Goal: Task Accomplishment & Management: Use online tool/utility

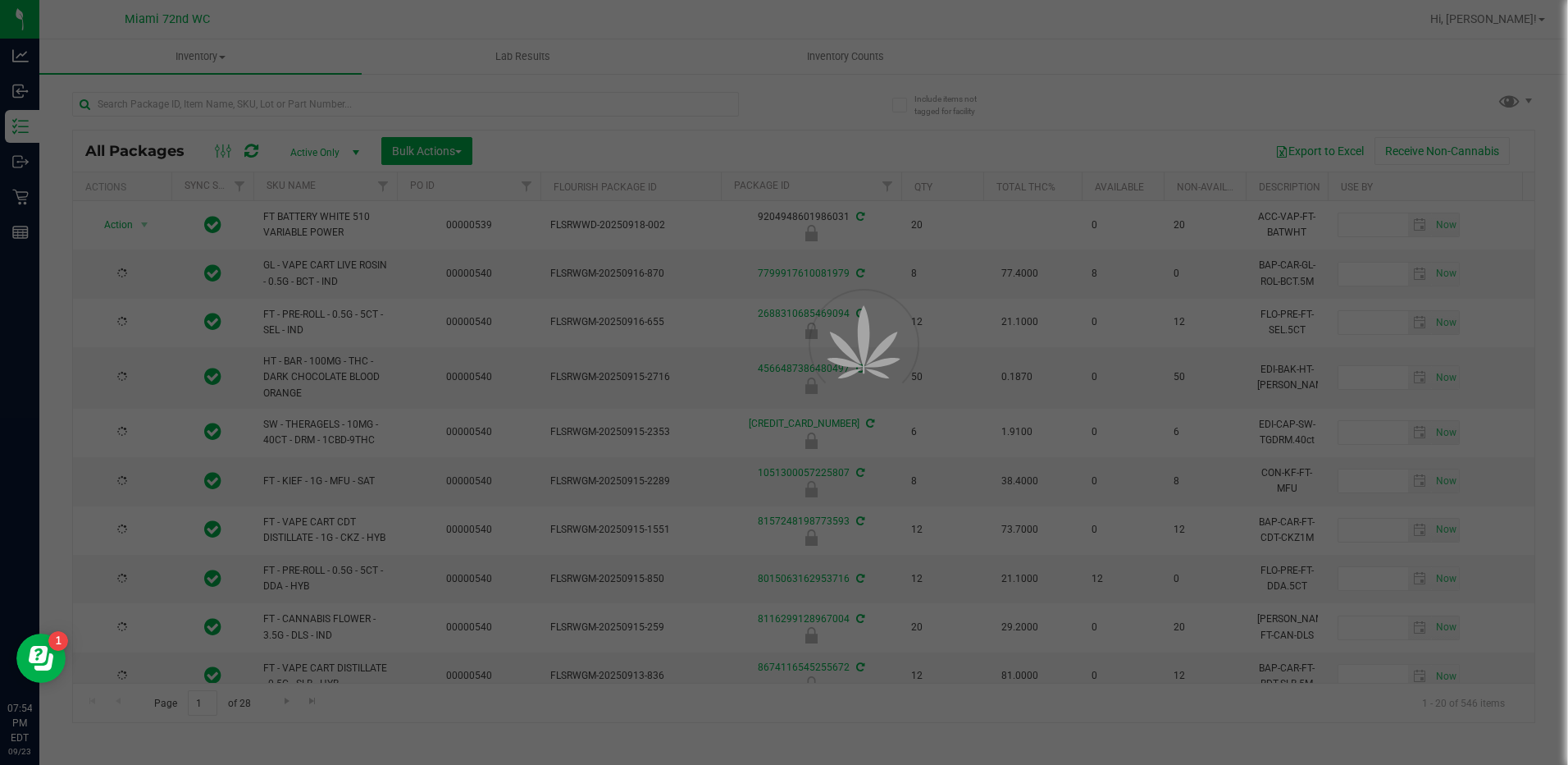
type input "[DATE]"
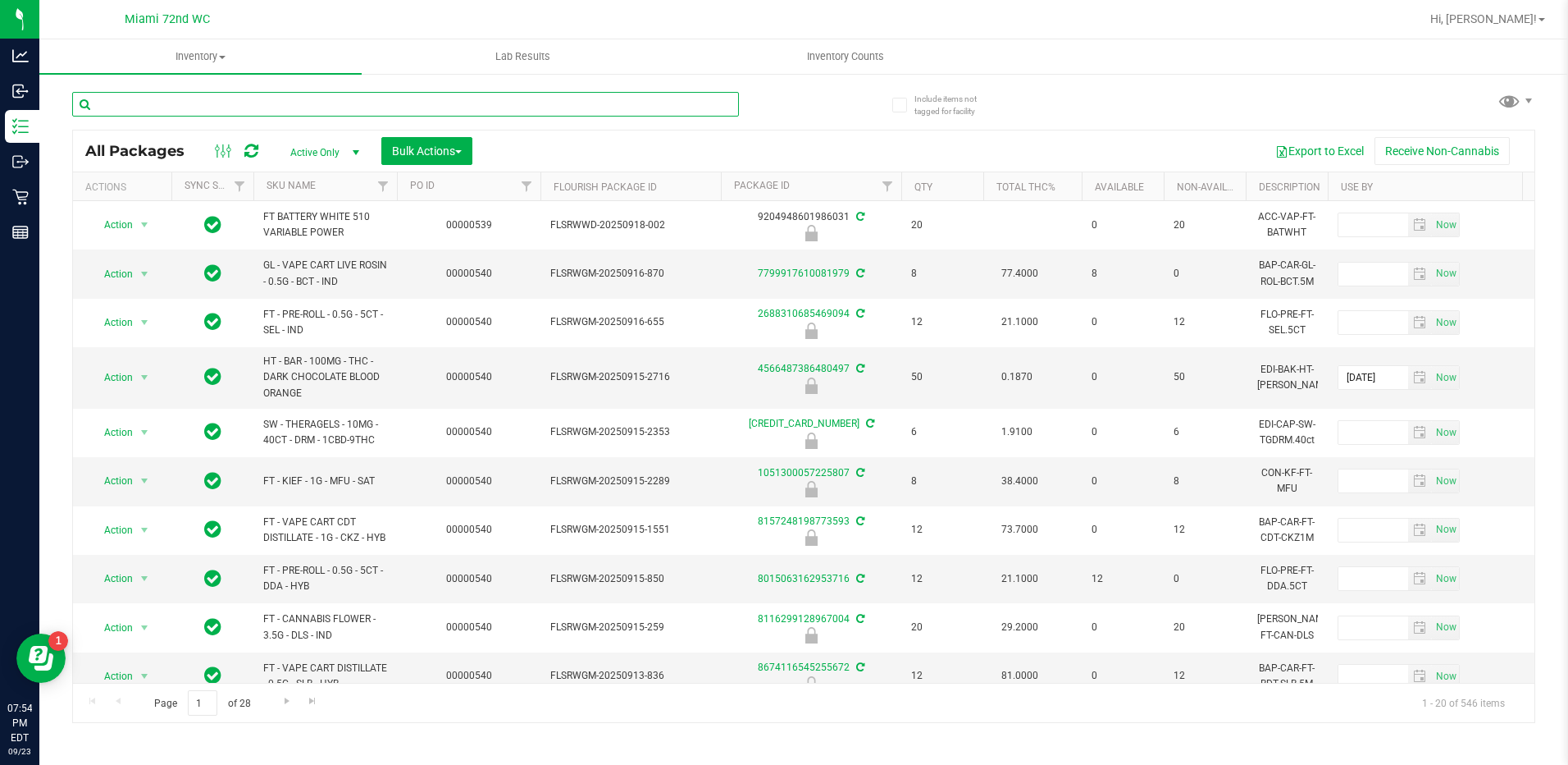
click at [628, 103] on input "text" at bounding box center [405, 104] width 667 height 25
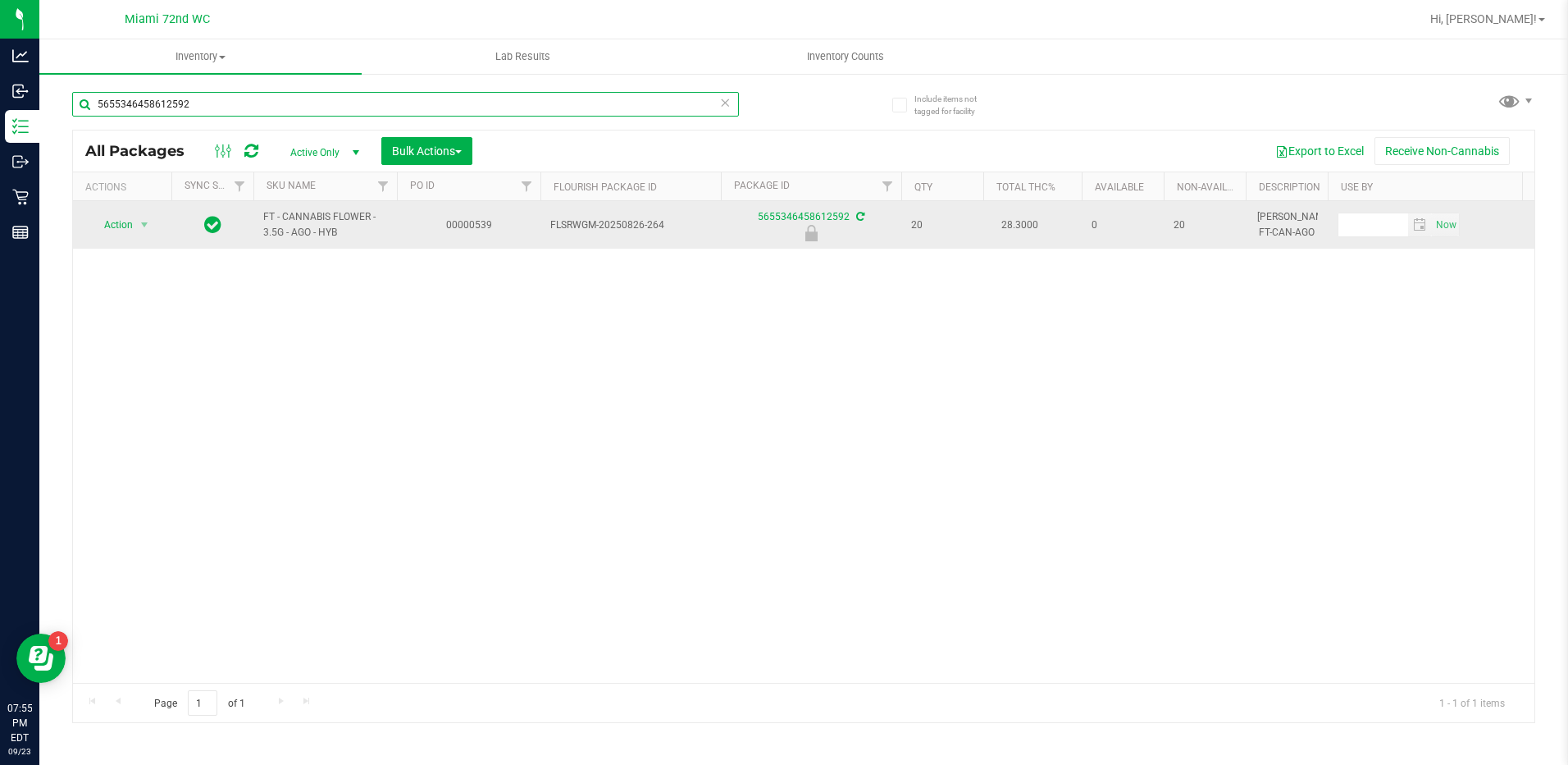
type input "5655346458612592"
click at [121, 229] on span "Action" at bounding box center [112, 225] width 44 height 23
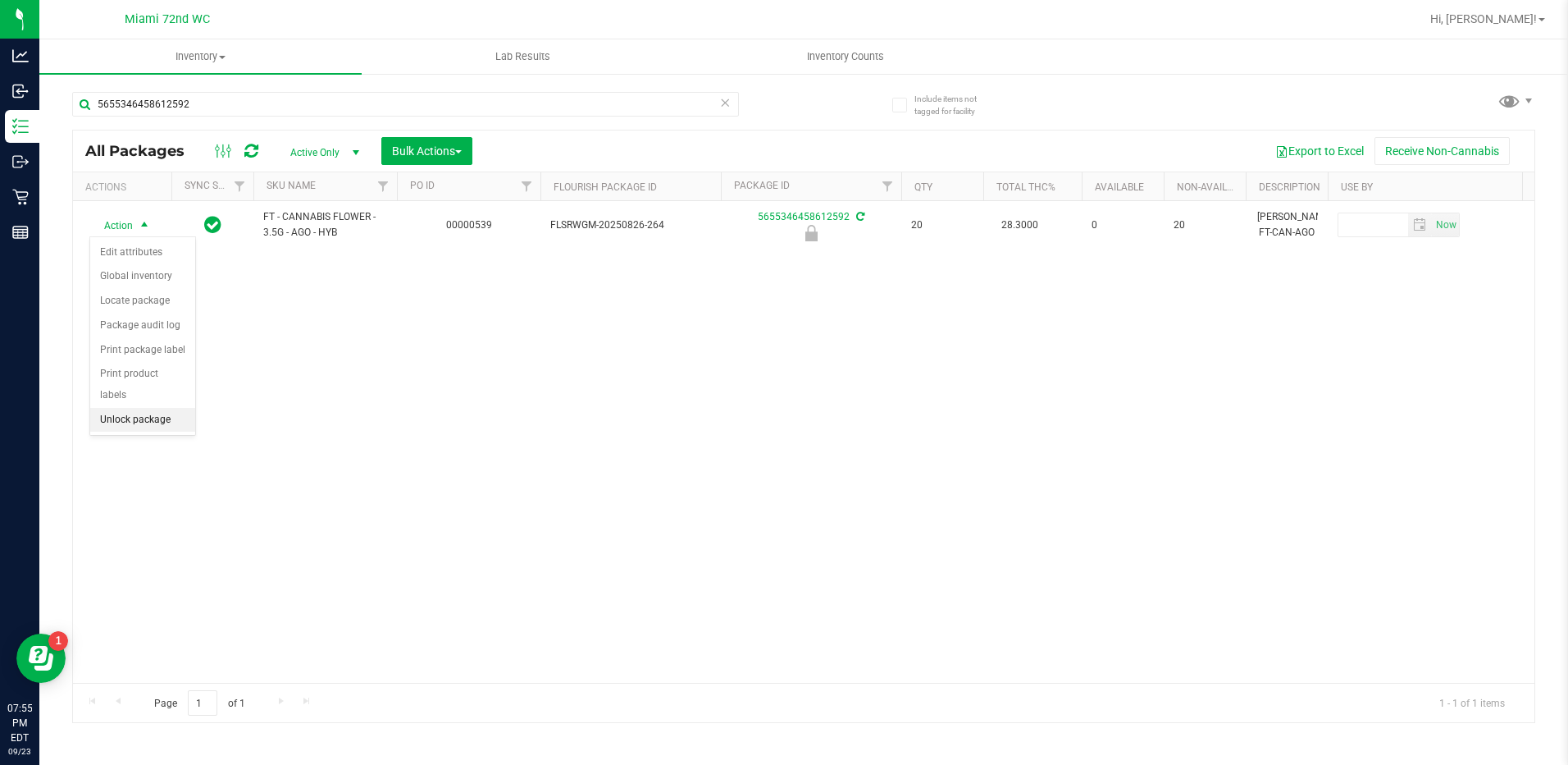
click at [163, 407] on li "Unlock package" at bounding box center [142, 419] width 105 height 25
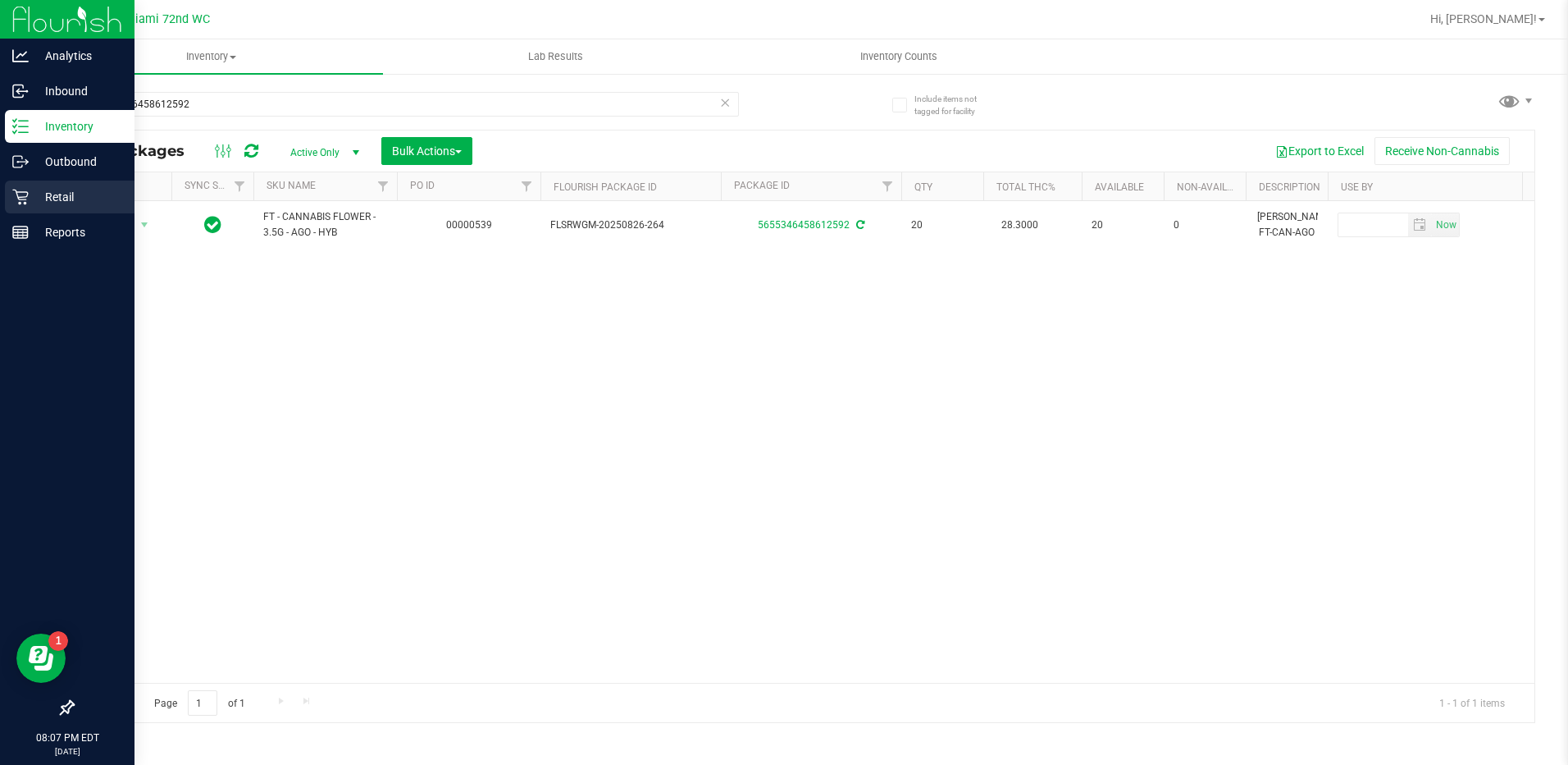
click at [7, 190] on div "Retail" at bounding box center [70, 197] width 130 height 33
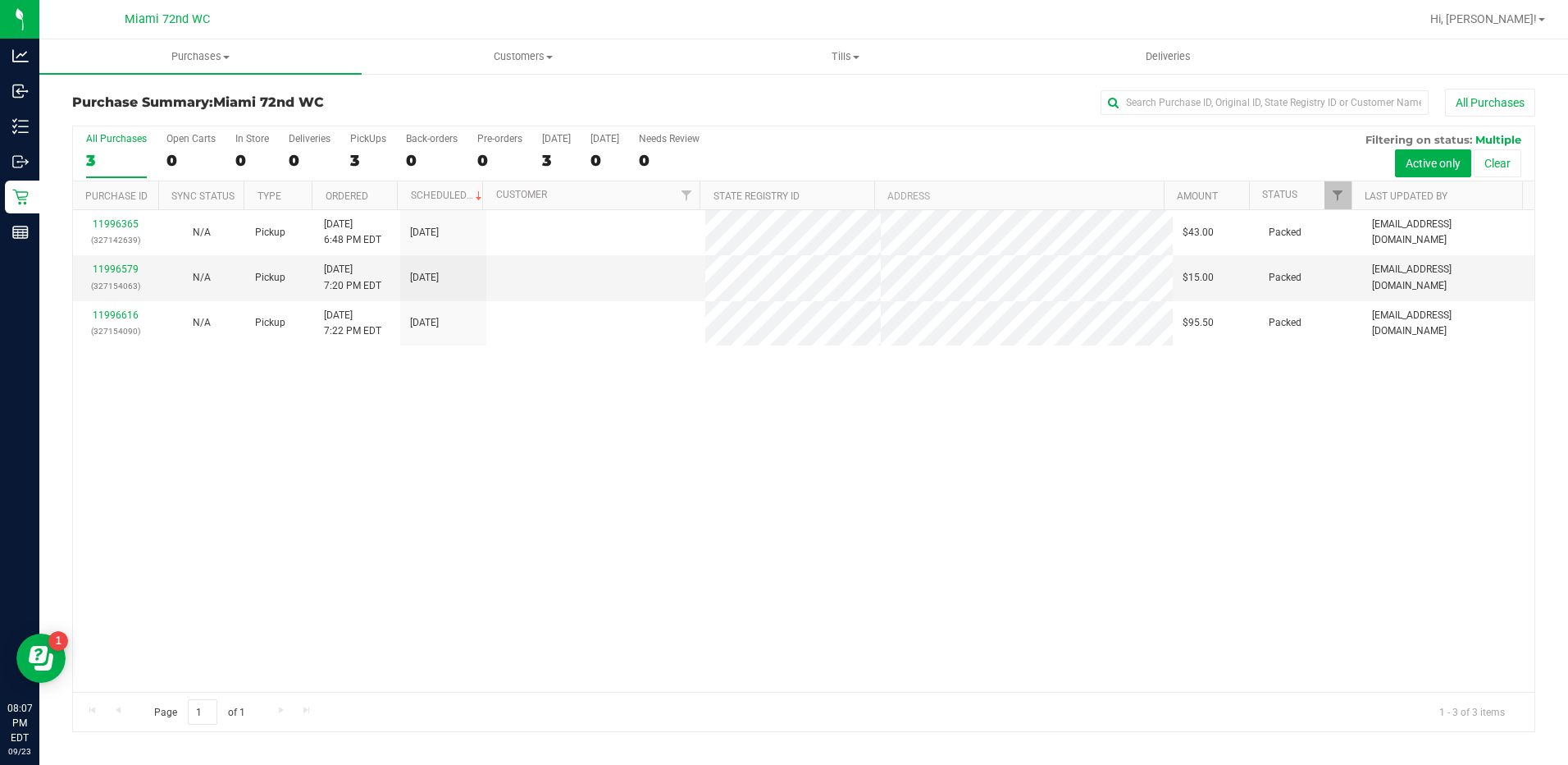
click at [739, 539] on div "11996365 (327142639) N/A Pickup [DATE] 6:48 PM EDT 9/23/2025 $43.00 Packed [EMA…" at bounding box center [803, 450] width 1461 height 481
